Goal: Transaction & Acquisition: Obtain resource

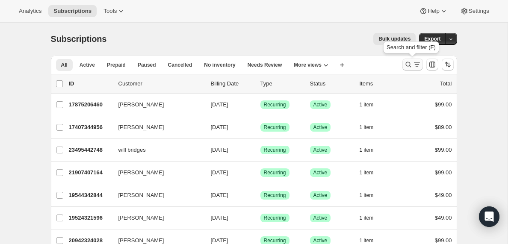
click at [415, 65] on icon "Search and filter results" at bounding box center [417, 64] width 9 height 9
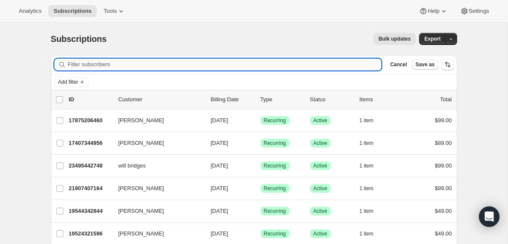
click at [118, 63] on input "Filter subscribers" at bounding box center [225, 65] width 314 height 12
type input "[EMAIL_ADDRESS][DOMAIN_NAME]"
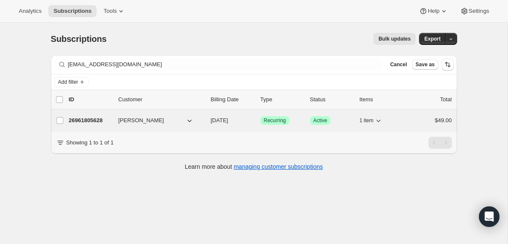
click at [95, 120] on p "26961805628" at bounding box center [90, 120] width 43 height 9
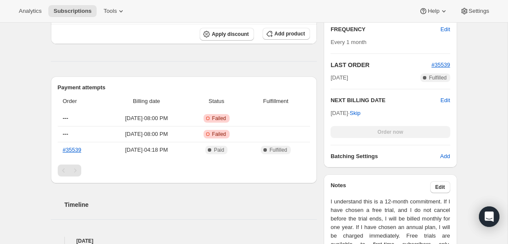
scroll to position [235, 0]
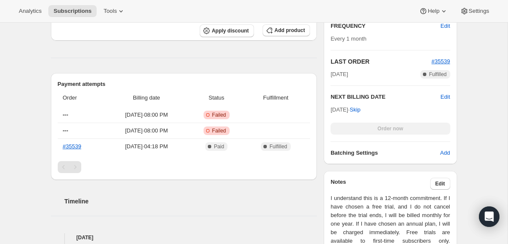
click at [76, 167] on div "Pagination" at bounding box center [75, 167] width 12 height 12
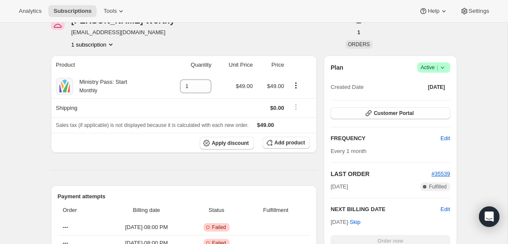
scroll to position [0, 0]
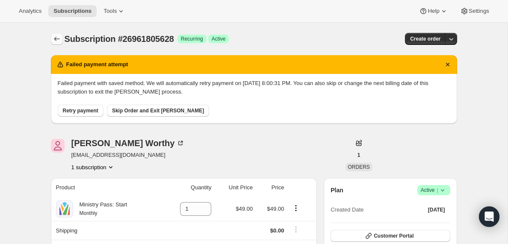
click at [56, 39] on icon "Subscriptions" at bounding box center [57, 39] width 9 height 9
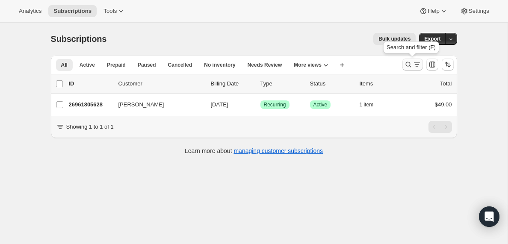
click at [415, 66] on icon "Search and filter results" at bounding box center [417, 64] width 9 height 9
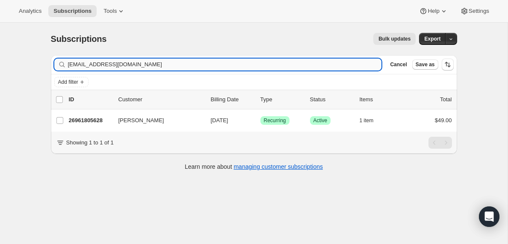
click at [167, 62] on input "[EMAIL_ADDRESS][DOMAIN_NAME]" at bounding box center [225, 65] width 314 height 12
type input "[EMAIL_ADDRESS][DOMAIN_NAME]"
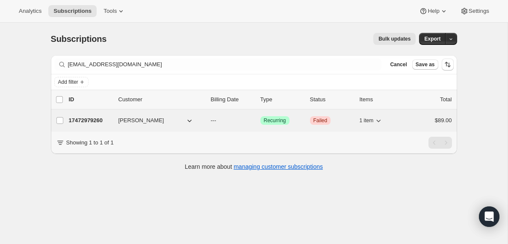
click at [88, 120] on p "17472979260" at bounding box center [90, 120] width 43 height 9
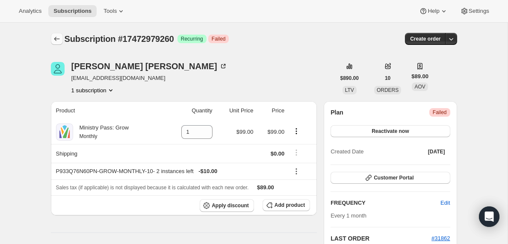
click at [54, 40] on icon "Subscriptions" at bounding box center [57, 39] width 9 height 9
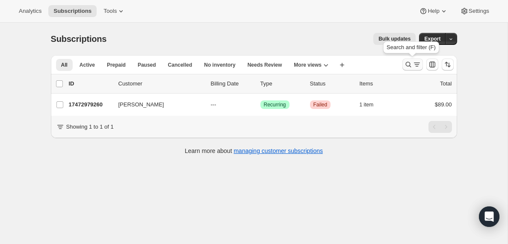
click at [415, 63] on icon "Search and filter results" at bounding box center [417, 64] width 9 height 9
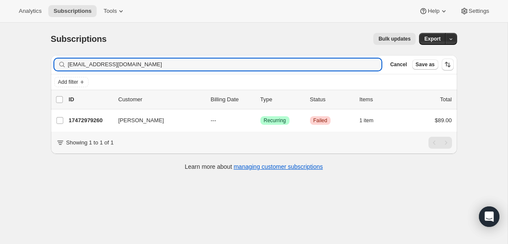
drag, startPoint x: 156, startPoint y: 64, endPoint x: 38, endPoint y: 65, distance: 118.1
click at [38, 65] on div "Subscriptions. This page is ready Subscriptions Bulk updates More actions Bulk …" at bounding box center [254, 145] width 508 height 244
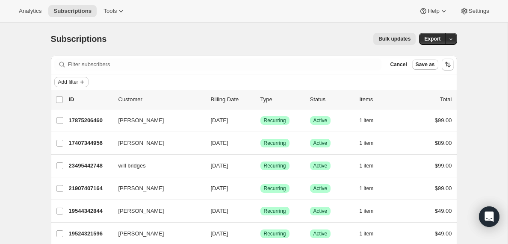
click at [73, 83] on span "Add filter" at bounding box center [68, 82] width 20 height 7
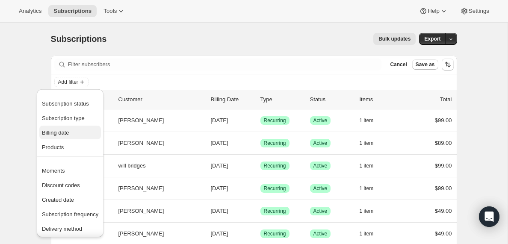
click at [63, 134] on span "Billing date" at bounding box center [55, 133] width 27 height 6
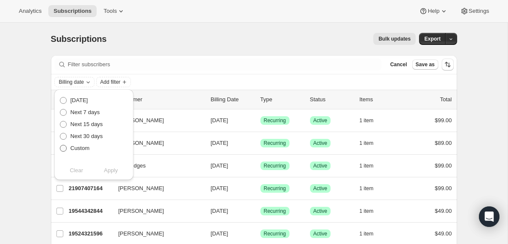
click at [65, 148] on span at bounding box center [63, 148] width 7 height 7
click at [60, 145] on input "Custom" at bounding box center [60, 145] width 0 height 0
radio input "true"
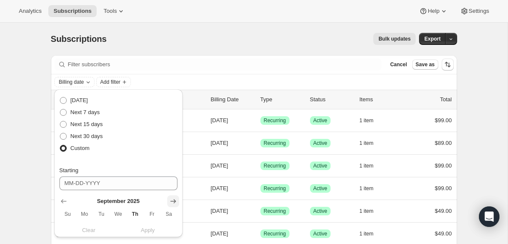
click at [174, 201] on icon "Show next month, October 2025" at bounding box center [173, 201] width 6 height 4
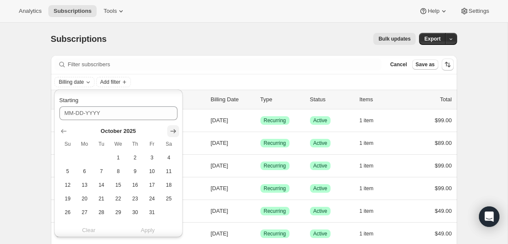
scroll to position [77, 0]
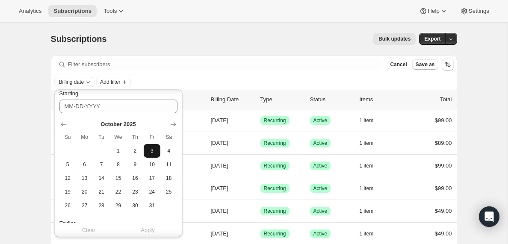
click at [153, 151] on span "3" at bounding box center [152, 151] width 10 height 7
type input "[DATE]"
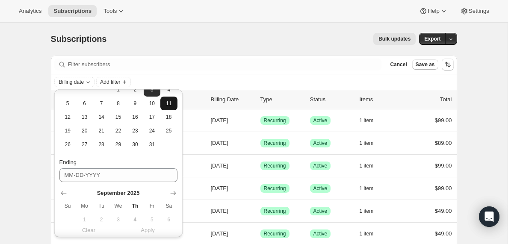
scroll to position [169, 0]
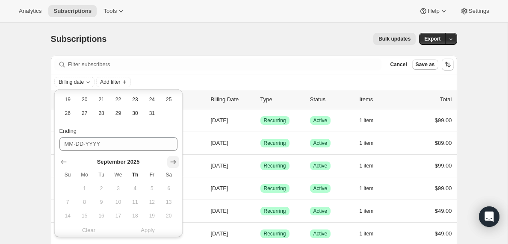
click at [173, 161] on icon "Show next month, October 2025" at bounding box center [173, 162] width 9 height 9
click at [168, 187] on span "4" at bounding box center [169, 188] width 10 height 7
type input "[DATE]"
click at [149, 232] on span "Apply" at bounding box center [148, 230] width 14 height 9
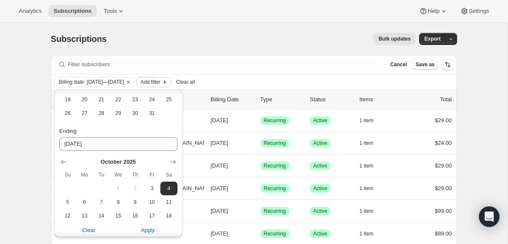
click at [160, 81] on span "Add filter" at bounding box center [150, 82] width 20 height 7
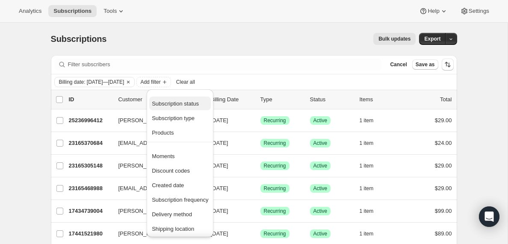
click at [170, 102] on span "Subscription status" at bounding box center [175, 104] width 47 height 6
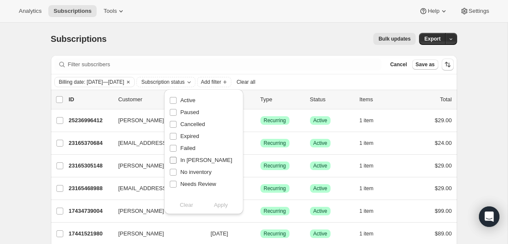
click at [172, 160] on input "In [PERSON_NAME]" at bounding box center [173, 160] width 7 height 7
checkbox input "true"
click at [224, 207] on span "Apply" at bounding box center [221, 205] width 14 height 9
click at [60, 97] on input "0 selected" at bounding box center [59, 99] width 7 height 7
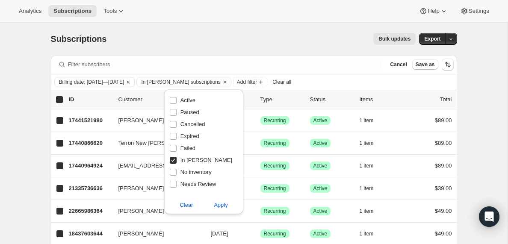
checkbox input "true"
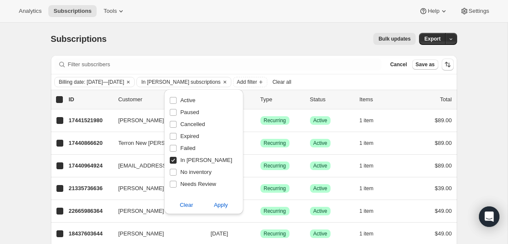
checkbox input "true"
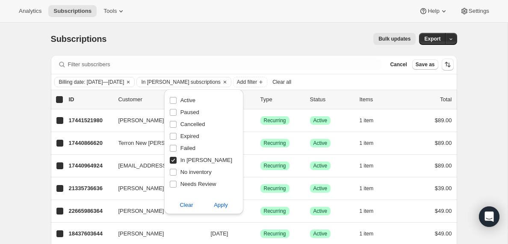
checkbox input "true"
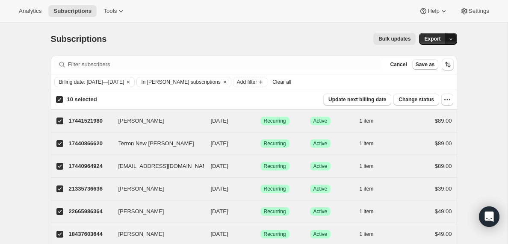
click at [453, 38] on icon "button" at bounding box center [451, 39] width 6 height 6
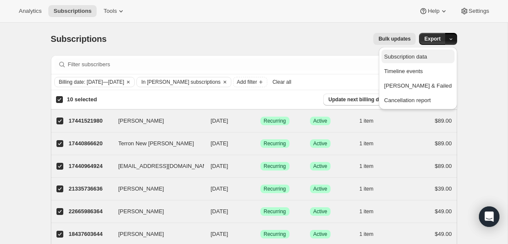
click at [418, 57] on span "Subscription data" at bounding box center [405, 56] width 43 height 6
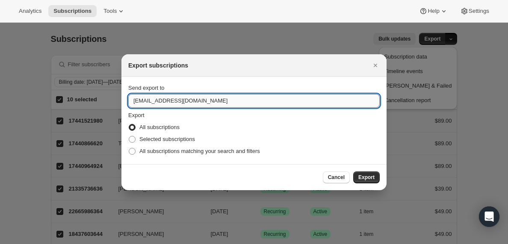
click at [153, 101] on input "[EMAIL_ADDRESS][DOMAIN_NAME]" at bounding box center [254, 101] width 252 height 14
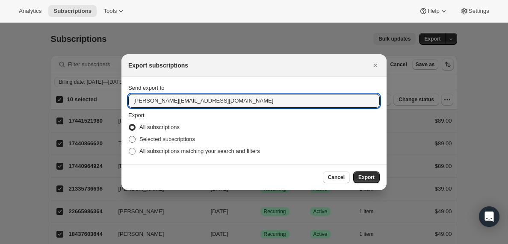
type input "[PERSON_NAME][EMAIL_ADDRESS][DOMAIN_NAME]"
click at [131, 140] on span ":rha:" at bounding box center [132, 139] width 7 height 7
click at [129, 136] on input "Selected subscriptions" at bounding box center [129, 136] width 0 height 0
radio input "true"
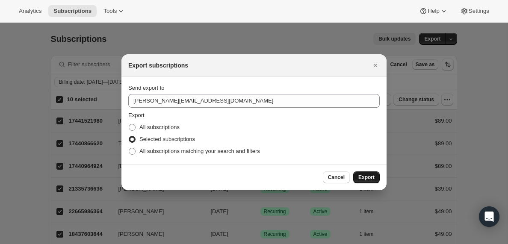
click at [368, 179] on span "Export" at bounding box center [366, 177] width 16 height 7
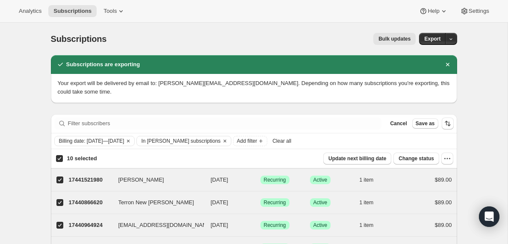
click at [291, 142] on span "Clear all" at bounding box center [281, 141] width 19 height 7
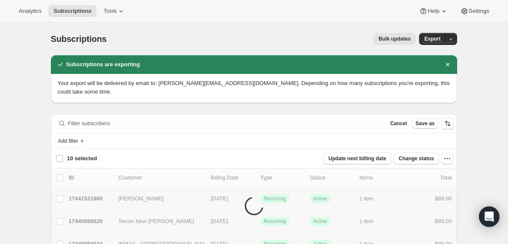
checkbox input "false"
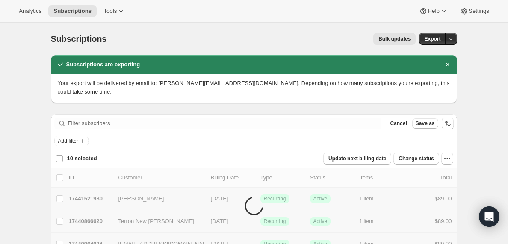
checkbox input "false"
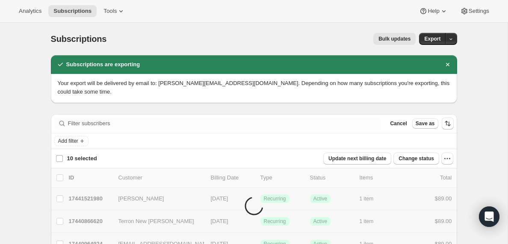
checkbox input "false"
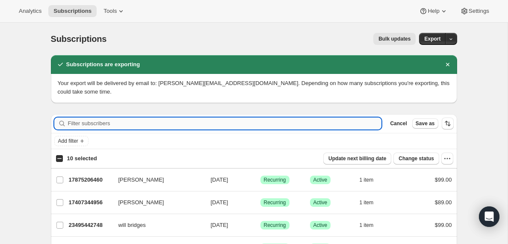
click at [111, 125] on input "Filter subscribers" at bounding box center [225, 124] width 314 height 12
paste input "[EMAIL_ADDRESS][DOMAIN_NAME]"
type input "[EMAIL_ADDRESS][DOMAIN_NAME]"
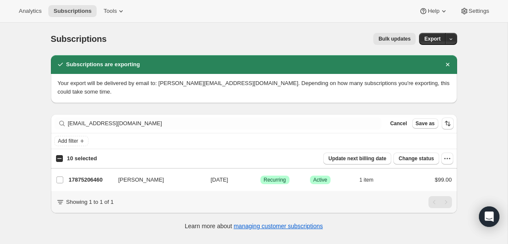
click at [59, 159] on input "10 selected" at bounding box center [59, 158] width 7 height 7
checkbox input "true"
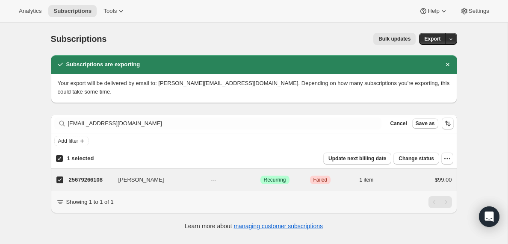
click at [59, 159] on input "1 selected" at bounding box center [59, 158] width 7 height 7
checkbox input "false"
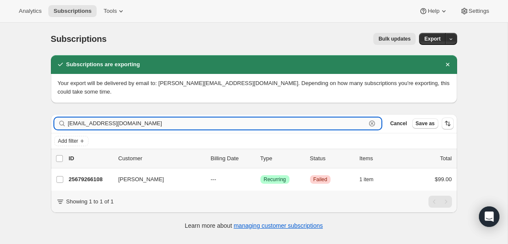
click at [119, 125] on input "[EMAIL_ADDRESS][DOMAIN_NAME]" at bounding box center [217, 124] width 299 height 12
paste input "[EMAIL_ADDRESS]"
click at [141, 124] on input "[EMAIL_ADDRESS][DOMAIN_NAME]" at bounding box center [217, 124] width 299 height 12
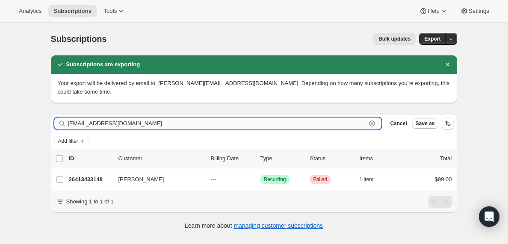
click at [141, 124] on input "[EMAIL_ADDRESS][DOMAIN_NAME]" at bounding box center [217, 124] width 299 height 12
paste input "[EMAIL_ADDRESS][DOMAIN_NAME]"
click at [144, 123] on input "[EMAIL_ADDRESS][DOMAIN_NAME]" at bounding box center [217, 124] width 299 height 12
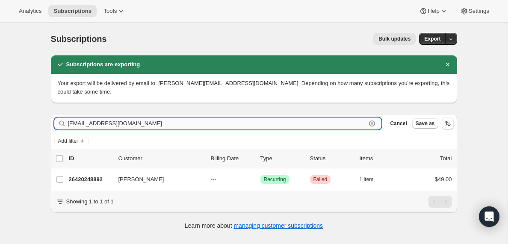
click at [144, 123] on input "[EMAIL_ADDRESS][DOMAIN_NAME]" at bounding box center [217, 124] width 299 height 12
paste input "[EMAIL_ADDRESS][DOMAIN_NAME]"
click at [140, 125] on input "[EMAIL_ADDRESS][DOMAIN_NAME]" at bounding box center [217, 124] width 299 height 12
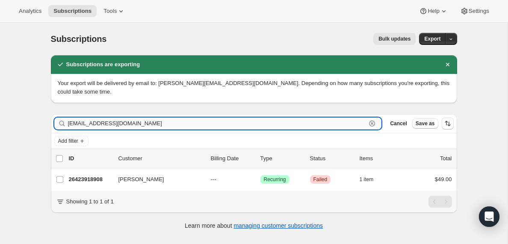
click at [140, 125] on input "[EMAIL_ADDRESS][DOMAIN_NAME]" at bounding box center [217, 124] width 299 height 12
paste input "[PERSON_NAME][EMAIL_ADDRESS][PERSON_NAME]"
click at [121, 122] on input "[PERSON_NAME][EMAIL_ADDRESS][PERSON_NAME][DOMAIN_NAME]" at bounding box center [217, 124] width 299 height 12
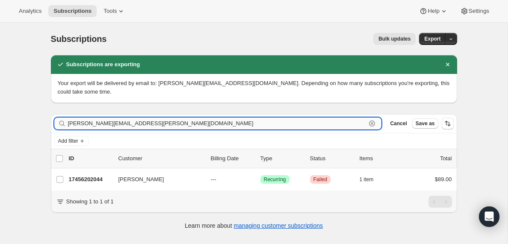
paste input "[EMAIL_ADDRESS]"
click at [127, 122] on input "[EMAIL_ADDRESS][DOMAIN_NAME]" at bounding box center [217, 124] width 299 height 12
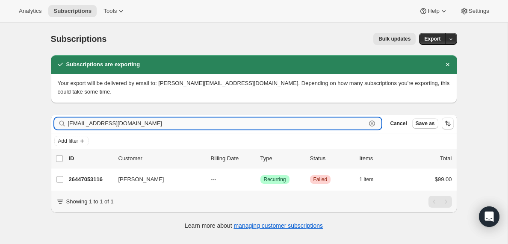
paste input "smiley.[PERSON_NAME]"
click at [135, 123] on input "[EMAIL_ADDRESS][PERSON_NAME][DOMAIN_NAME]" at bounding box center [217, 124] width 299 height 12
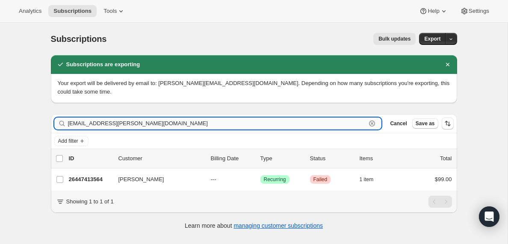
paste input "[EMAIL_ADDRESS]"
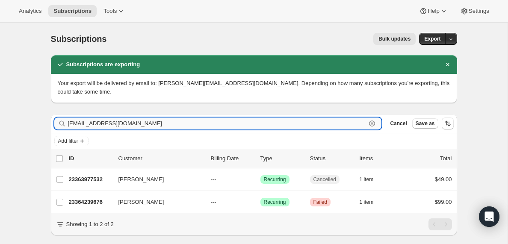
click at [114, 123] on input "[EMAIL_ADDRESS][DOMAIN_NAME]" at bounding box center [217, 124] width 299 height 12
paste input ".[PERSON_NAME][EMAIL_ADDRESS]"
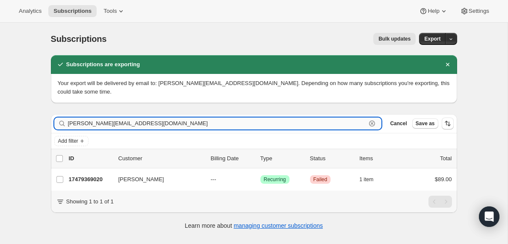
click at [98, 125] on input "[PERSON_NAME][EMAIL_ADDRESS][DOMAIN_NAME]" at bounding box center [217, 124] width 299 height 12
paste input "[EMAIL_ADDRESS][DOMAIN_NAME]"
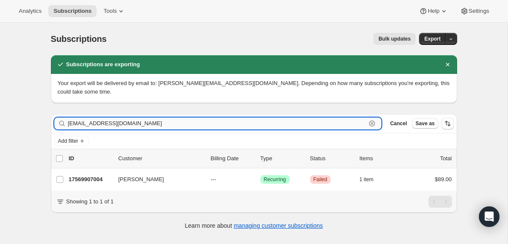
click at [189, 126] on input "[EMAIL_ADDRESS][DOMAIN_NAME]" at bounding box center [217, 124] width 299 height 12
paste input "[EMAIL_ADDRESS][DOMAIN_NAME]"
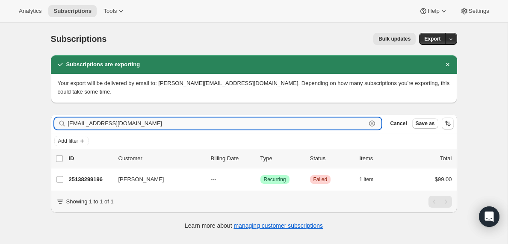
click at [156, 122] on input "[EMAIL_ADDRESS][DOMAIN_NAME]" at bounding box center [217, 124] width 299 height 12
paste input "gomezlorkyy"
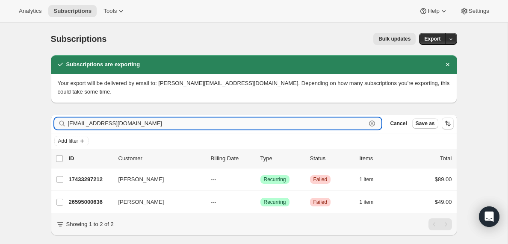
click at [133, 122] on input "[EMAIL_ADDRESS][DOMAIN_NAME]" at bounding box center [217, 124] width 299 height 12
paste input "[EMAIL_ADDRESS][DOMAIN_NAME]"
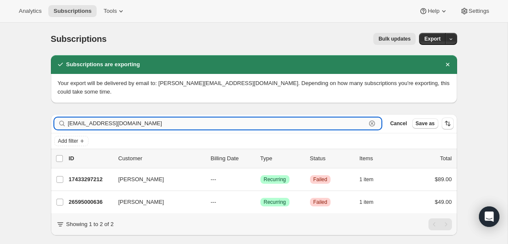
type input "[EMAIL_ADDRESS][DOMAIN_NAME]"
